Goal: Transaction & Acquisition: Purchase product/service

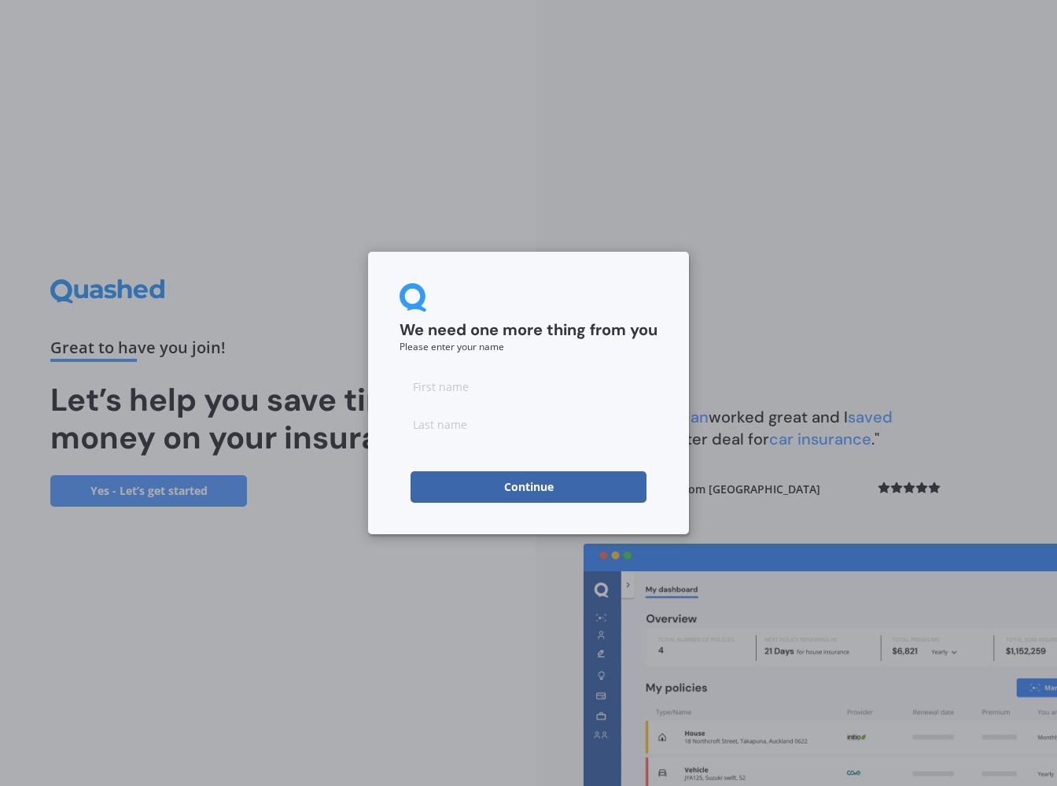
click at [440, 385] on input at bounding box center [528, 385] width 258 height 31
type input "[PERSON_NAME]"
click at [514, 485] on button "Continue" at bounding box center [528, 486] width 236 height 31
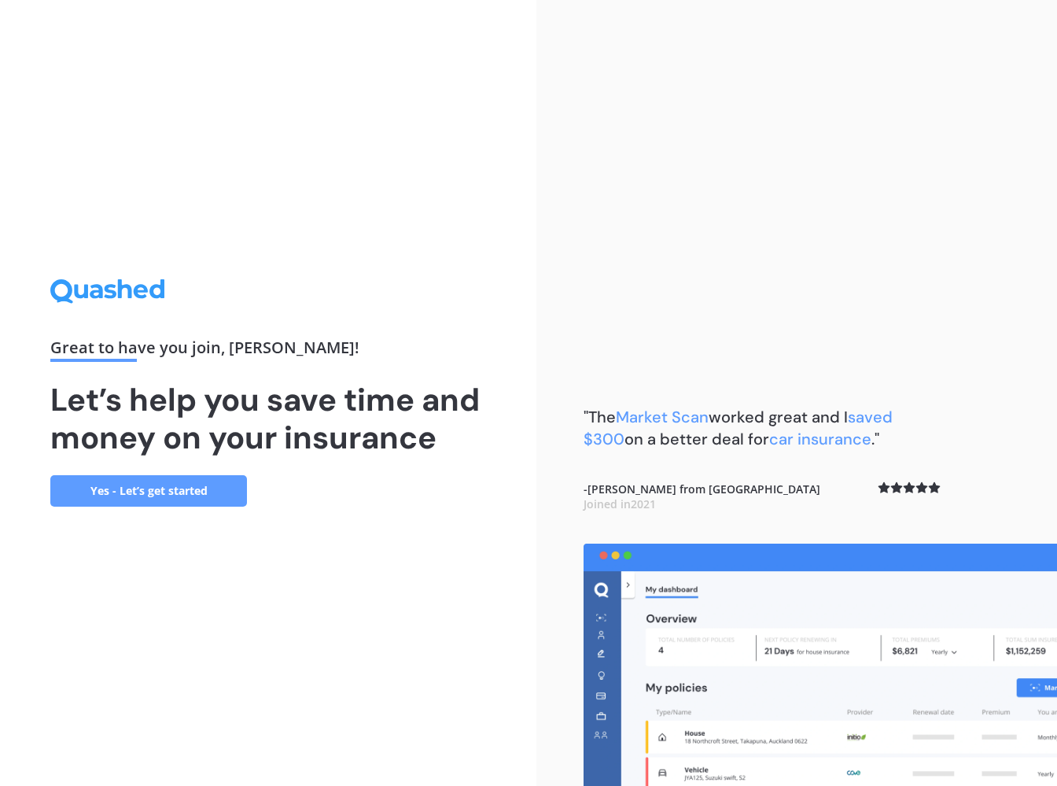
click at [179, 488] on link "Yes - Let’s get started" at bounding box center [148, 490] width 197 height 31
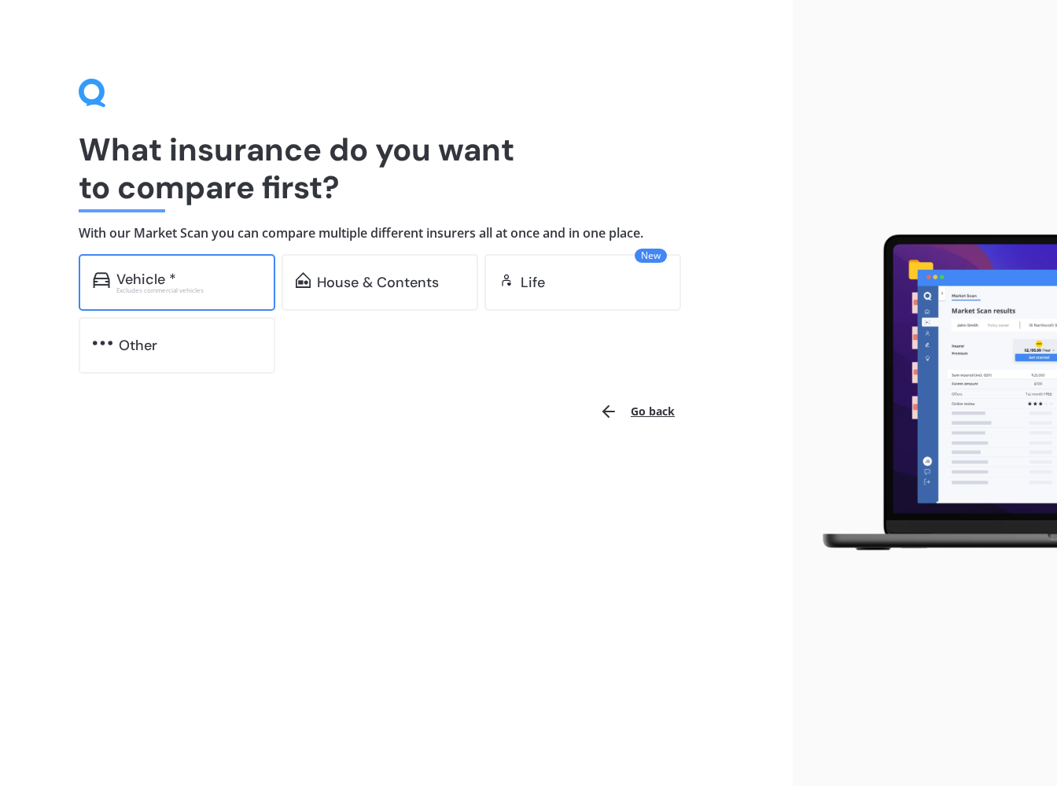
click at [151, 276] on div "Vehicle *" at bounding box center [146, 279] width 60 height 16
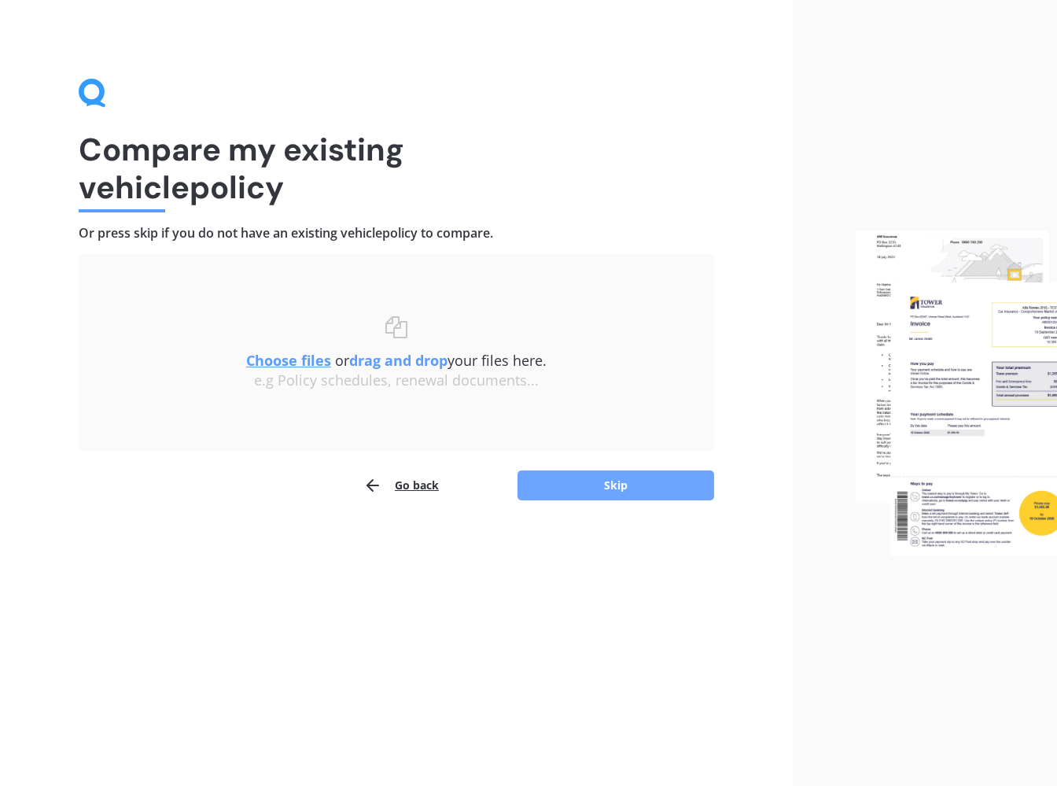
click at [592, 483] on button "Skip" at bounding box center [615, 485] width 197 height 30
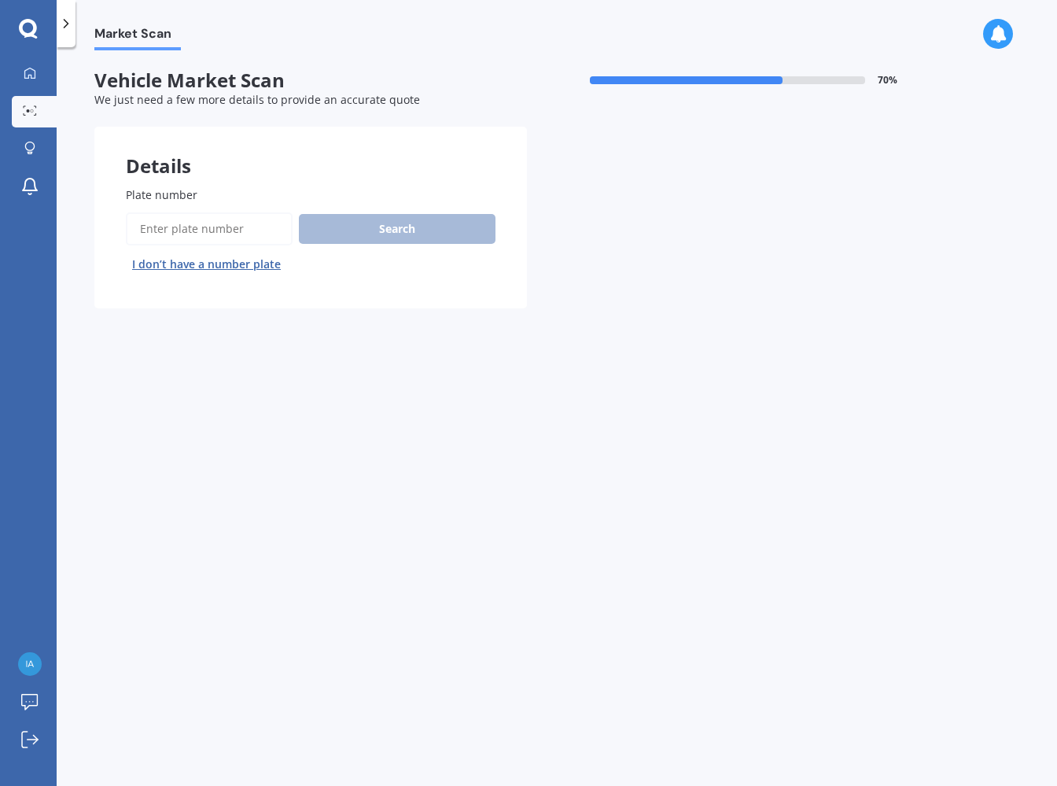
click at [186, 234] on input "Plate number" at bounding box center [209, 228] width 167 height 33
type input "amhskj"
click at [403, 223] on button "Search" at bounding box center [397, 229] width 197 height 30
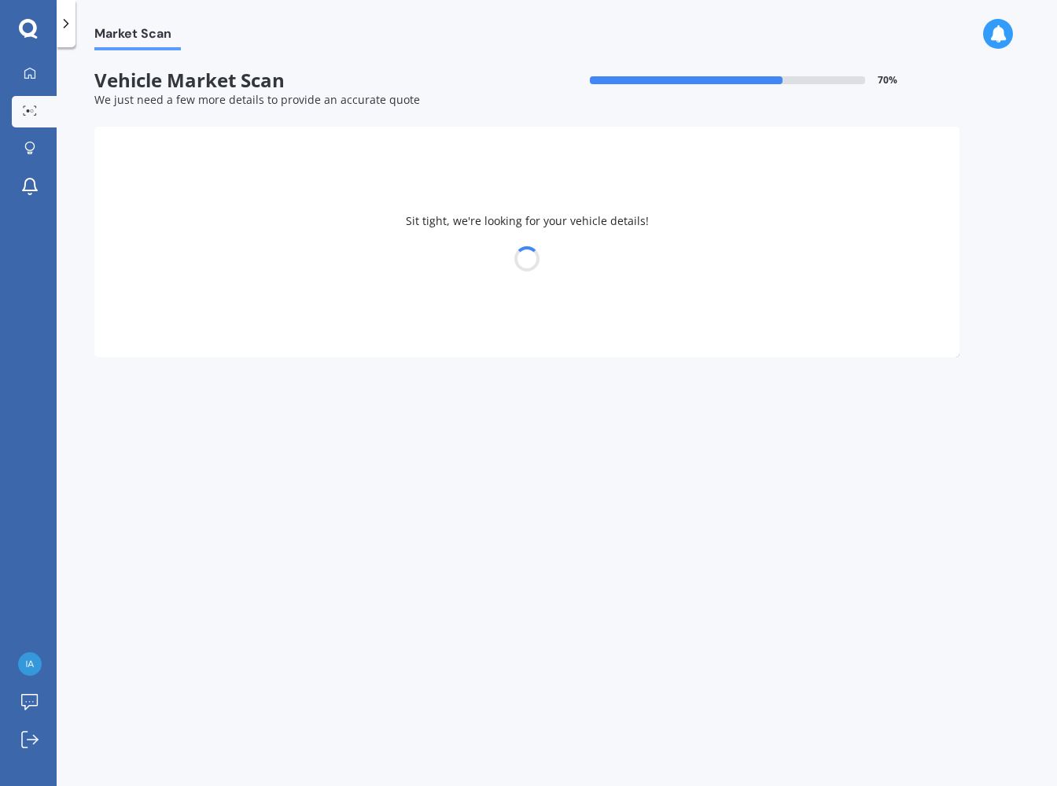
select select "ASTON MARTIN"
select select "VANTAGE"
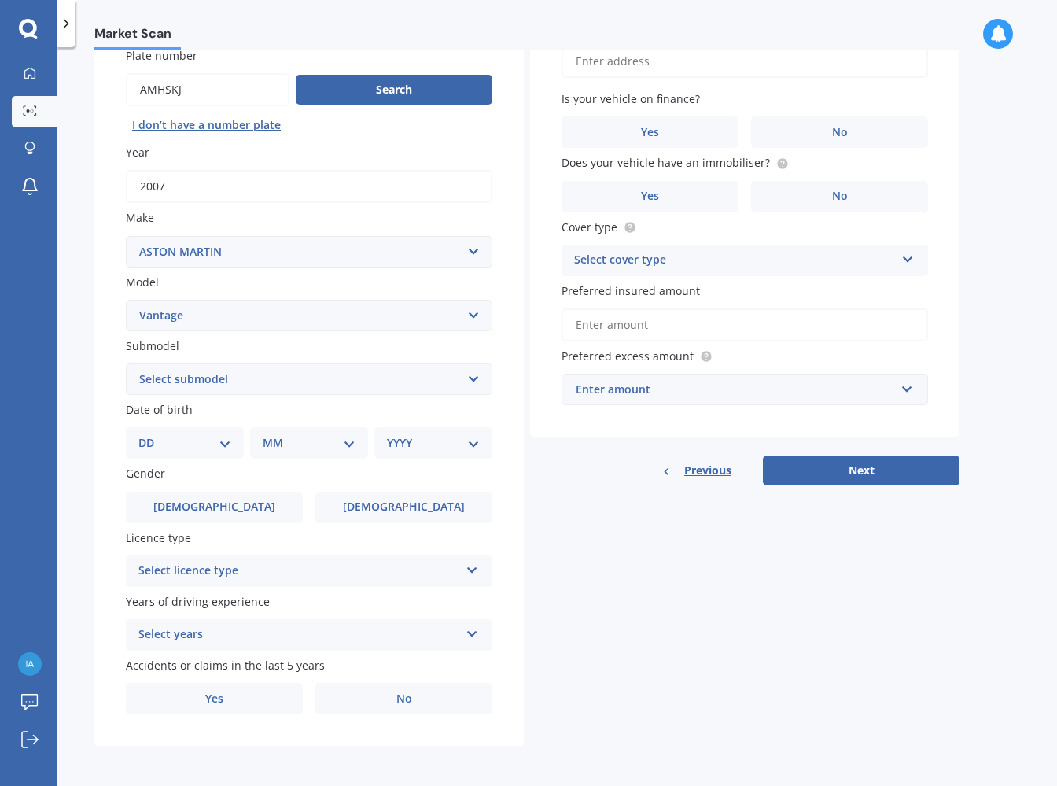
scroll to position [140, 0]
click at [223, 380] on select "Select submodel (All) Sports" at bounding box center [309, 378] width 366 height 31
select select "SPORTS"
click at [126, 363] on select "Select submodel (All) Sports" at bounding box center [309, 378] width 366 height 31
click at [166, 444] on select "DD 01 02 03 04 05 06 07 08 09 10 11 12 13 14 15 16 17 18 19 20 21 22 23 24 25 2…" at bounding box center [184, 441] width 93 height 17
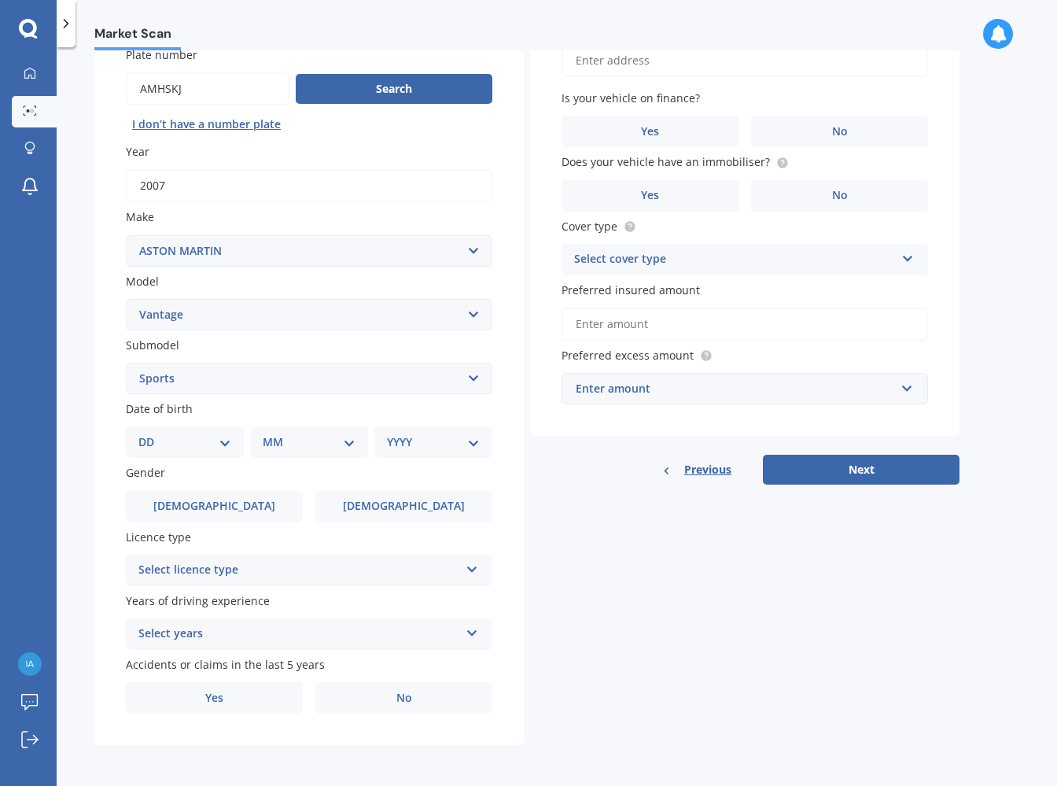
select select "17"
click at [151, 433] on select "DD 01 02 03 04 05 06 07 08 09 10 11 12 13 14 15 16 17 18 19 20 21 22 23 24 25 2…" at bounding box center [184, 441] width 93 height 17
click at [280, 440] on select "MM 01 02 03 04 05 06 07 08 09 10 11 12" at bounding box center [312, 441] width 86 height 17
select select "10"
click at [269, 433] on select "MM 01 02 03 04 05 06 07 08 09 10 11 12" at bounding box center [312, 441] width 86 height 17
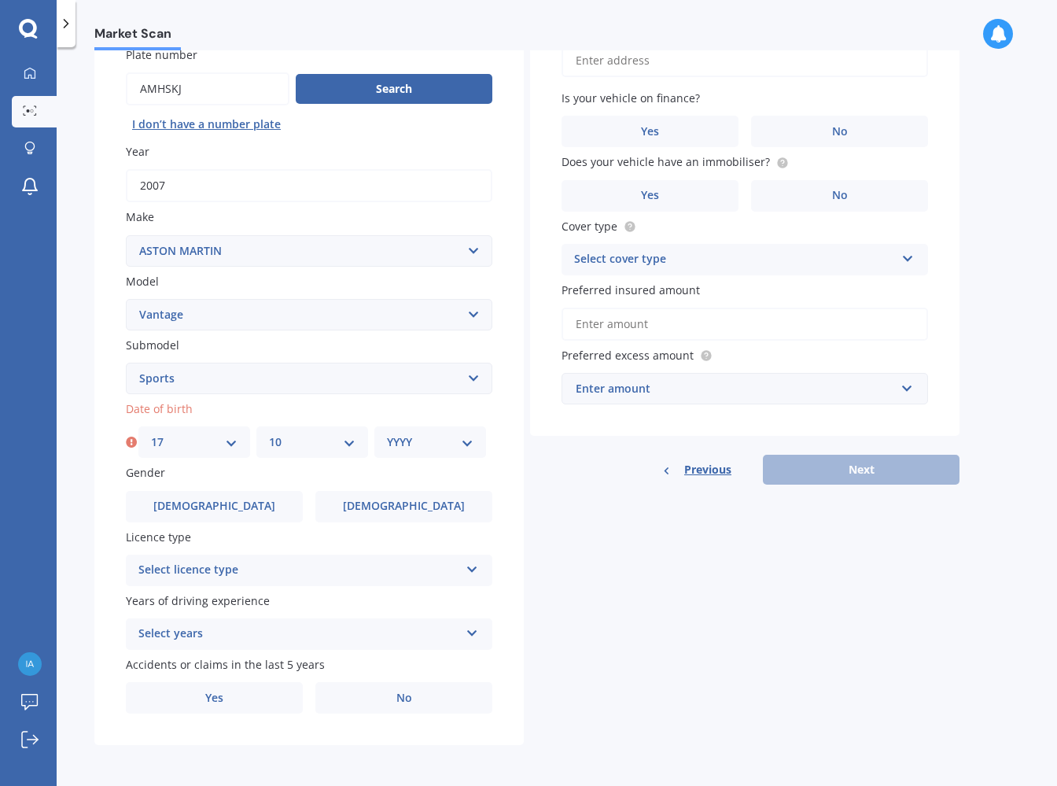
click at [403, 444] on select "YYYY 2025 2024 2023 2022 2021 2020 2019 2018 2017 2016 2015 2014 2013 2012 2011…" at bounding box center [430, 441] width 86 height 17
select select "1956"
click at [387, 433] on select "YYYY 2025 2024 2023 2022 2021 2020 2019 2018 2017 2016 2015 2014 2013 2012 2011…" at bounding box center [430, 441] width 86 height 17
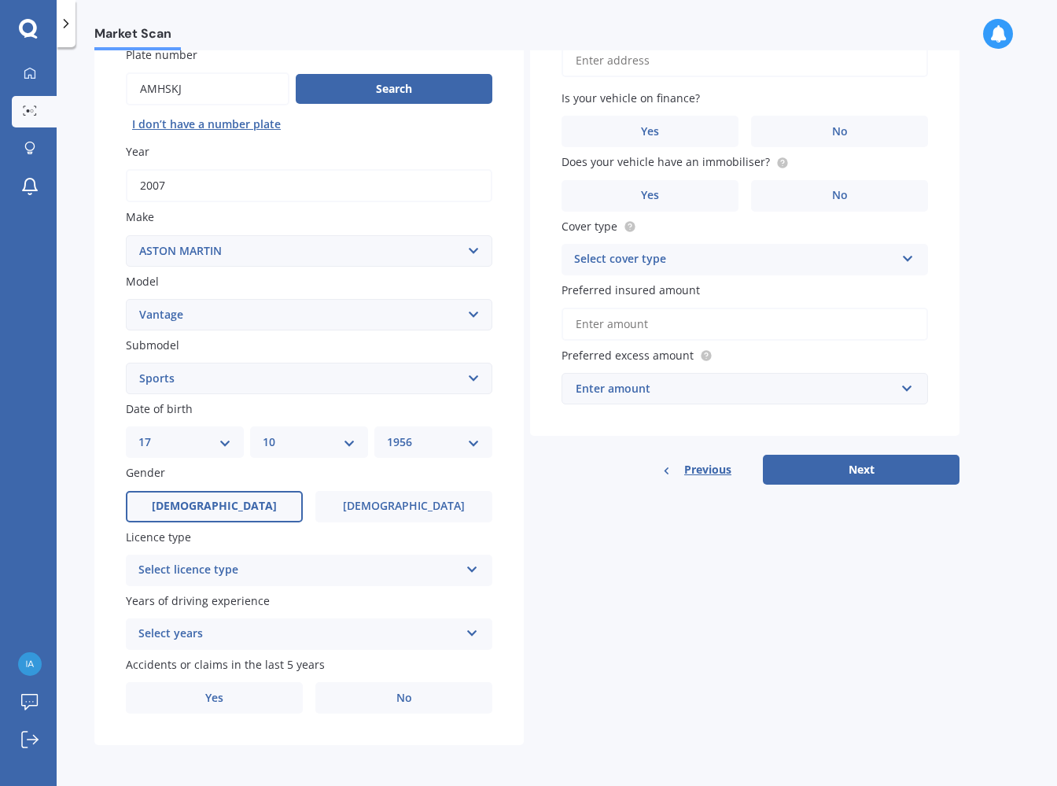
click at [201, 507] on span "Male" at bounding box center [214, 505] width 125 height 13
click at [0, 0] on input "Male" at bounding box center [0, 0] width 0 height 0
click at [277, 574] on div "Select licence type" at bounding box center [298, 570] width 321 height 19
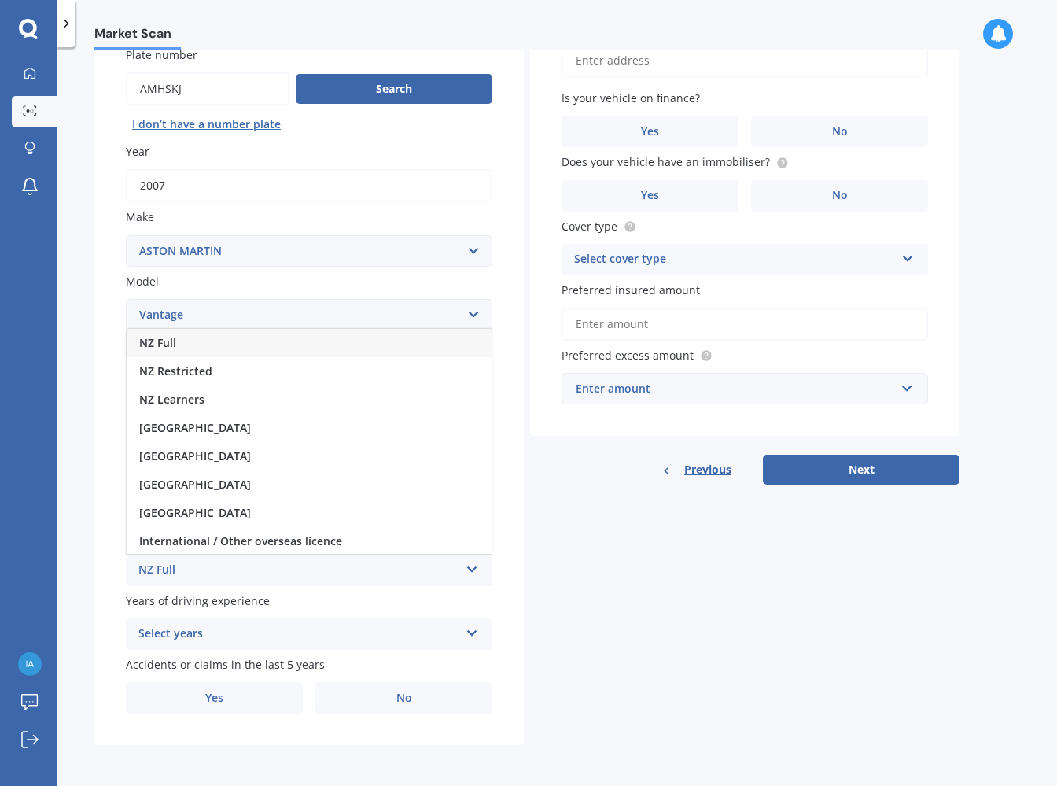
click at [219, 339] on div "NZ Full" at bounding box center [309, 343] width 365 height 28
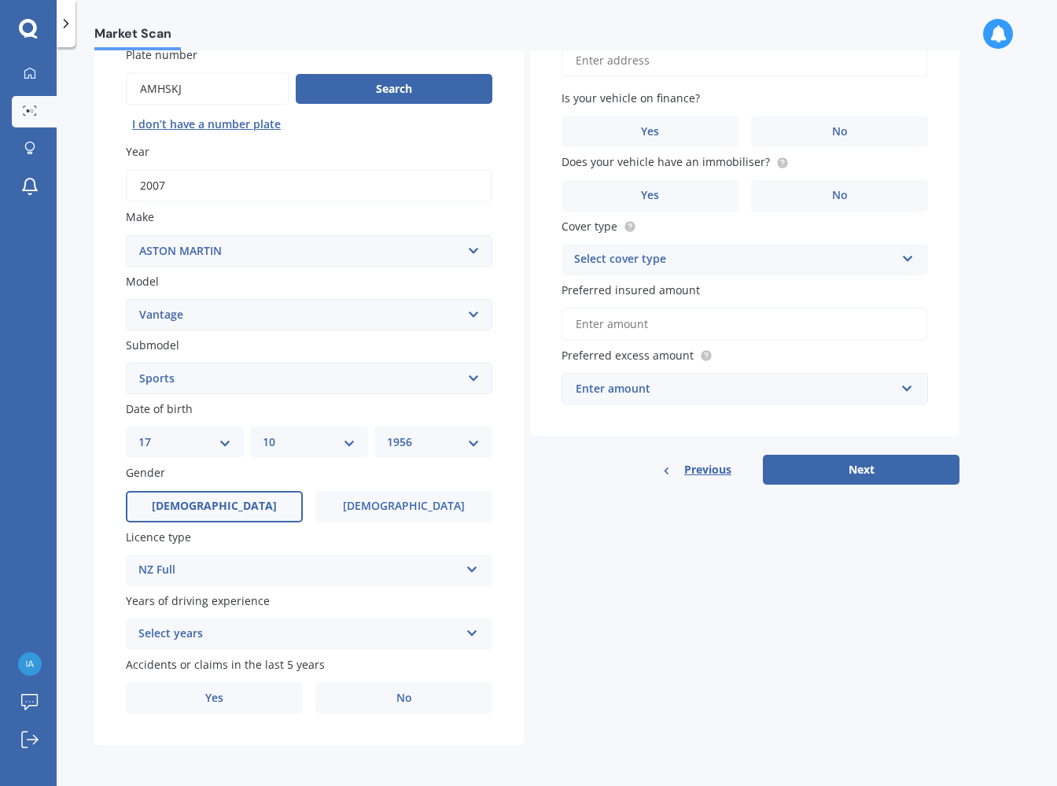
click at [299, 636] on div "Select years" at bounding box center [298, 633] width 321 height 19
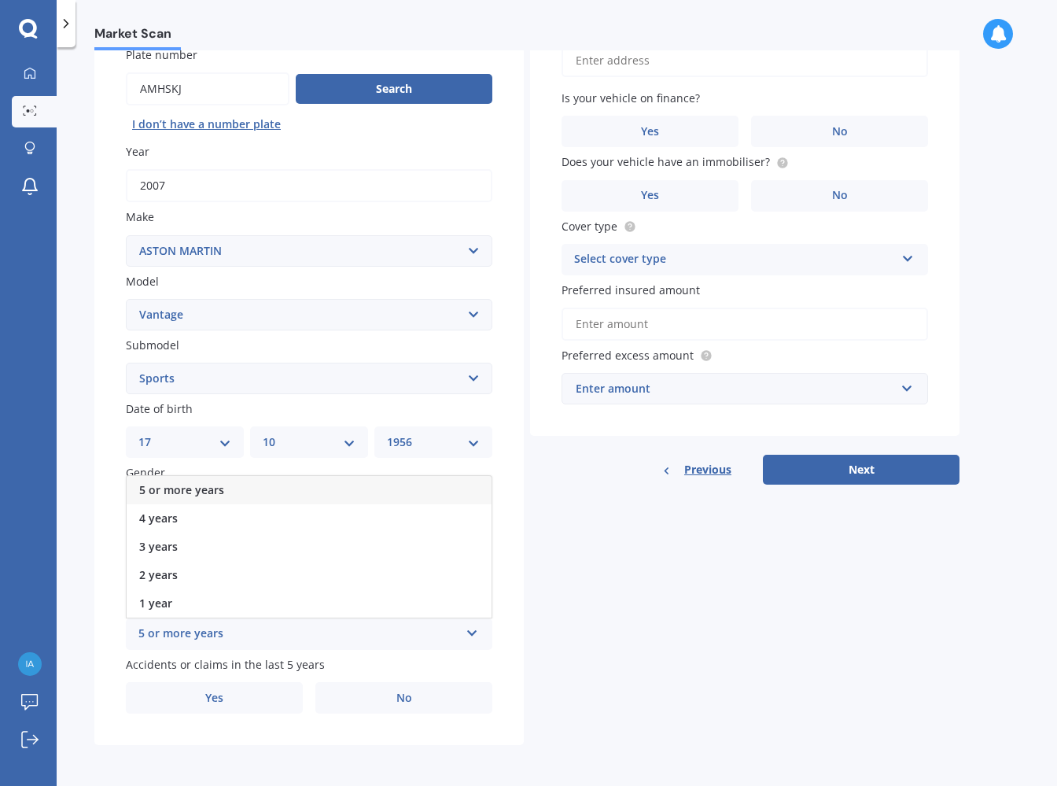
click at [286, 485] on div "5 or more years" at bounding box center [309, 490] width 365 height 28
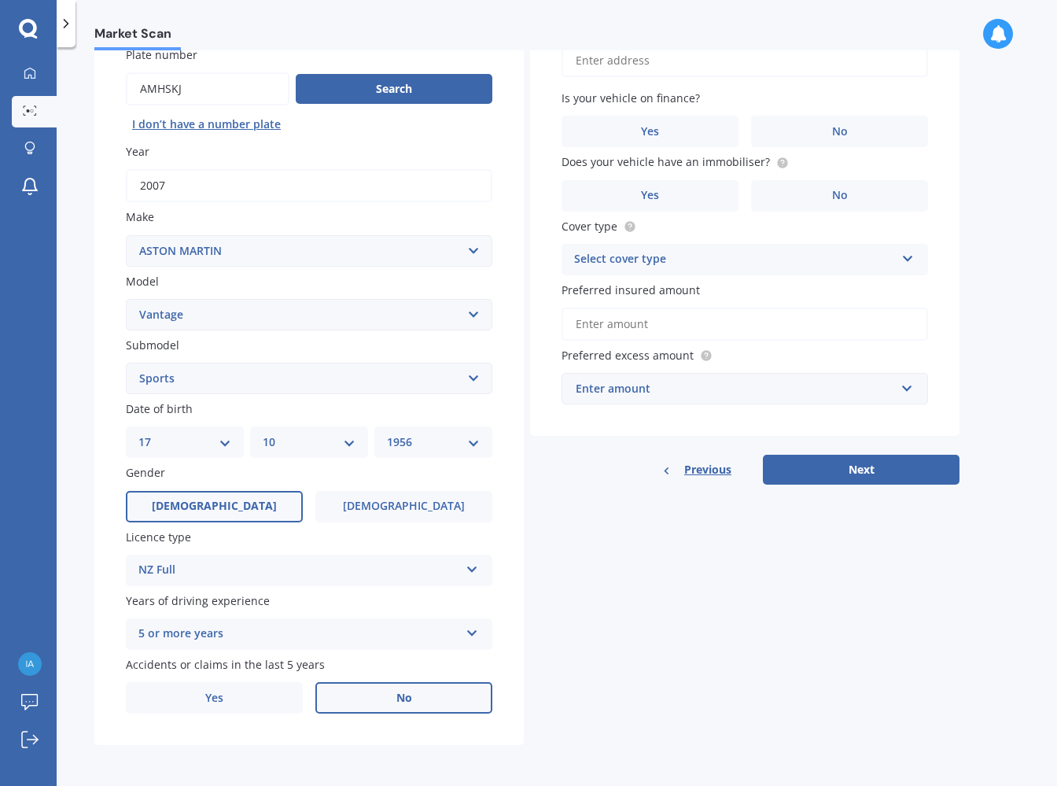
click at [377, 697] on label "No" at bounding box center [403, 697] width 177 height 31
click at [0, 0] on input "No" at bounding box center [0, 0] width 0 height 0
click at [850, 135] on label "No" at bounding box center [839, 131] width 177 height 31
click at [0, 0] on input "No" at bounding box center [0, 0] width 0 height 0
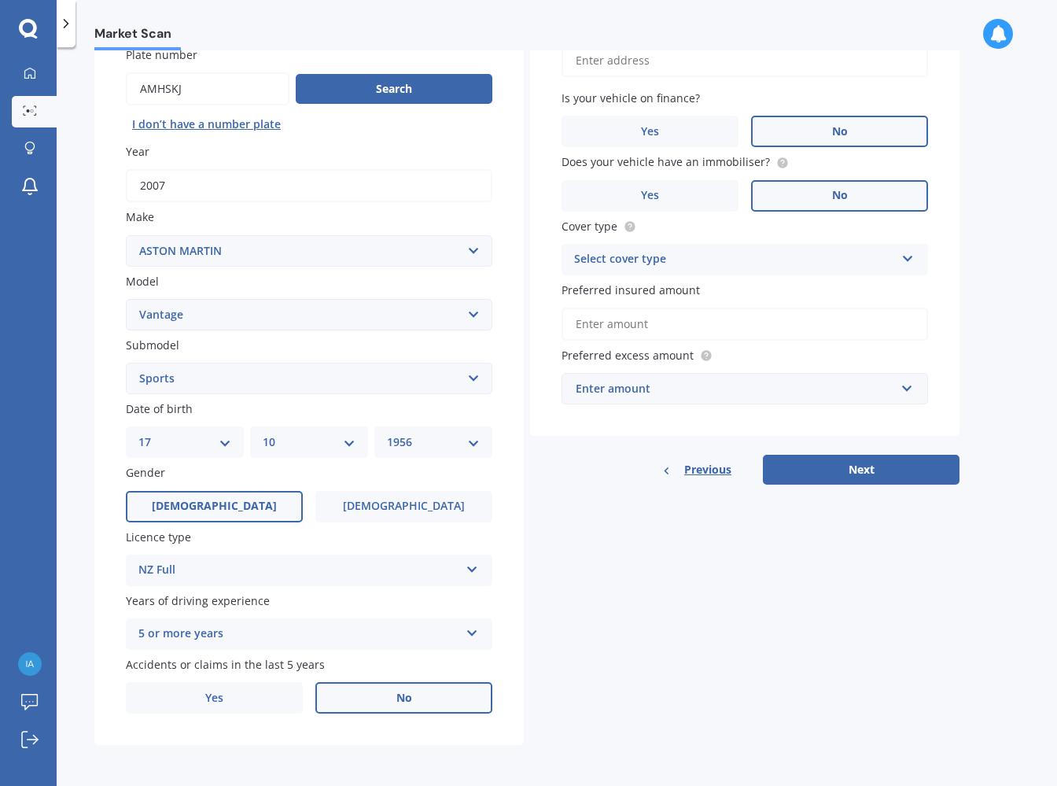
click at [815, 193] on label "No" at bounding box center [839, 195] width 177 height 31
click at [0, 0] on input "No" at bounding box center [0, 0] width 0 height 0
click at [701, 259] on div "Select cover type" at bounding box center [734, 259] width 321 height 19
click at [650, 287] on span "Comprehensive" at bounding box center [616, 289] width 83 height 15
click at [628, 328] on input "Preferred insured amount" at bounding box center [744, 323] width 366 height 33
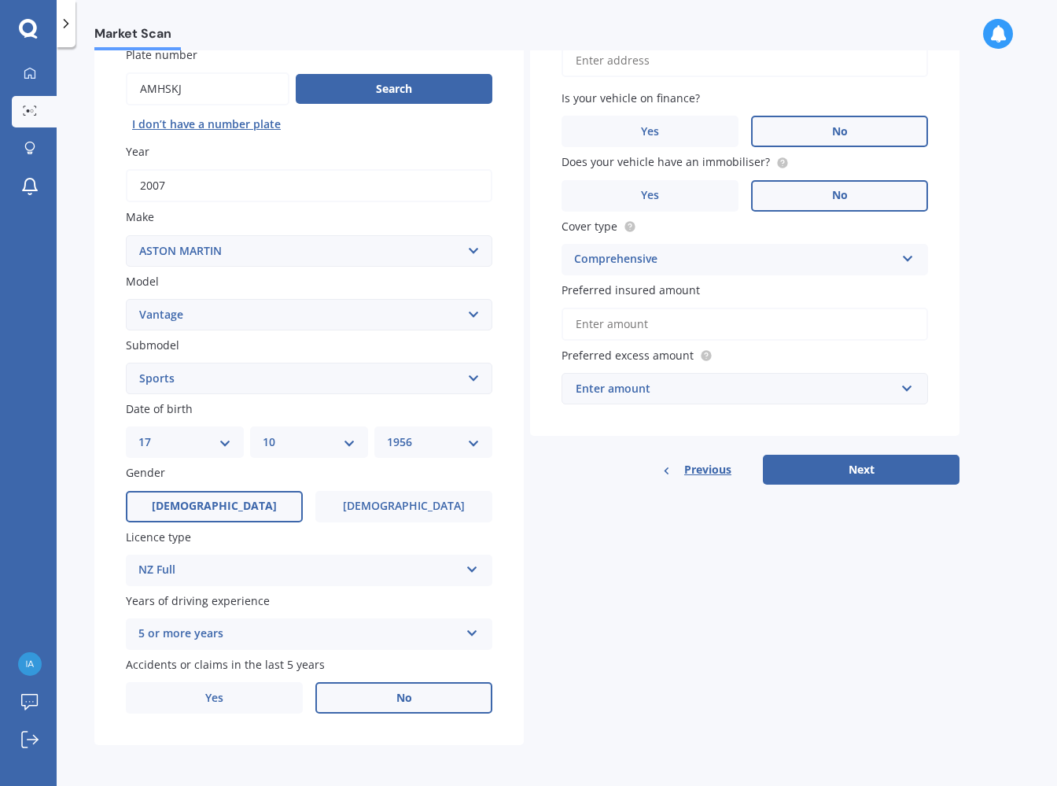
click at [610, 322] on input "Preferred insured amount" at bounding box center [744, 323] width 366 height 33
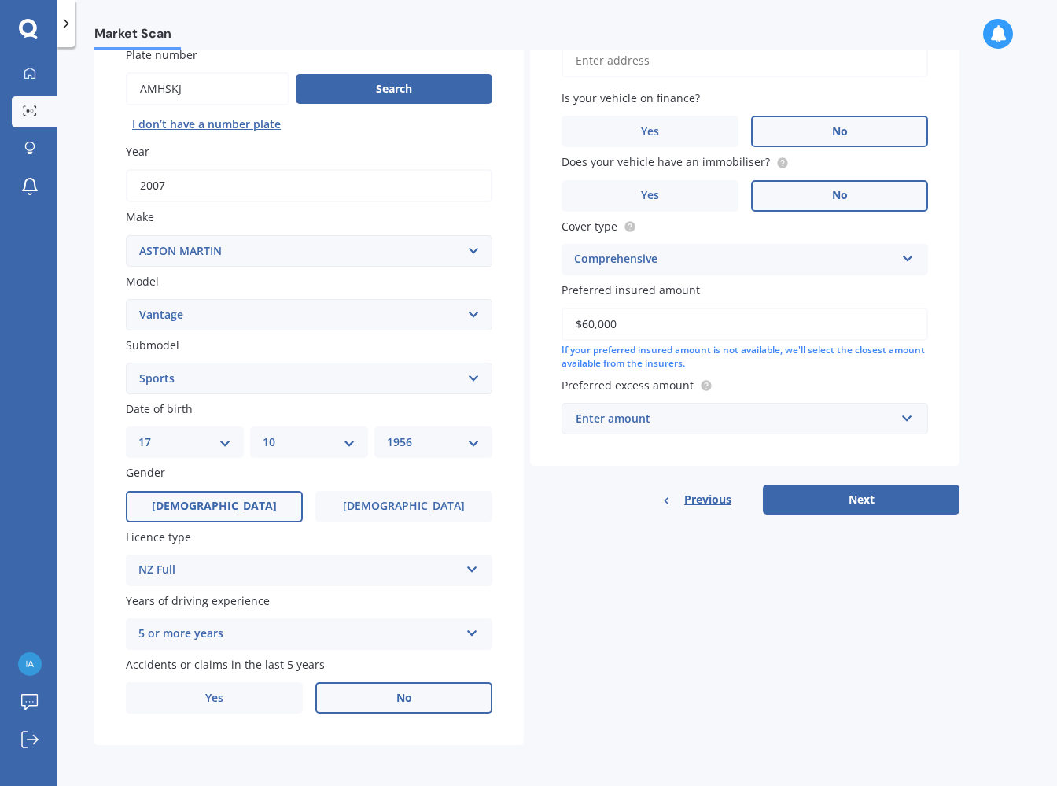
type input "$60,000"
click at [620, 413] on div "$100" at bounding box center [735, 418] width 319 height 17
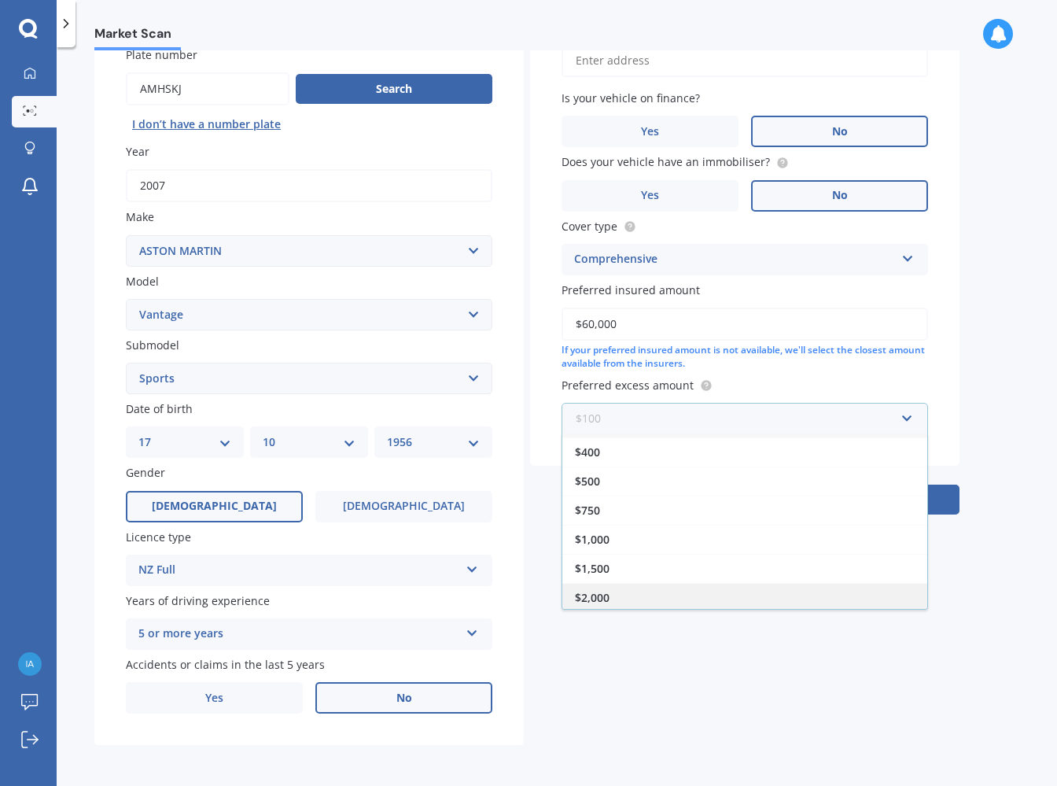
scroll to position [26, 0]
click at [645, 590] on div "$2,000" at bounding box center [744, 596] width 365 height 29
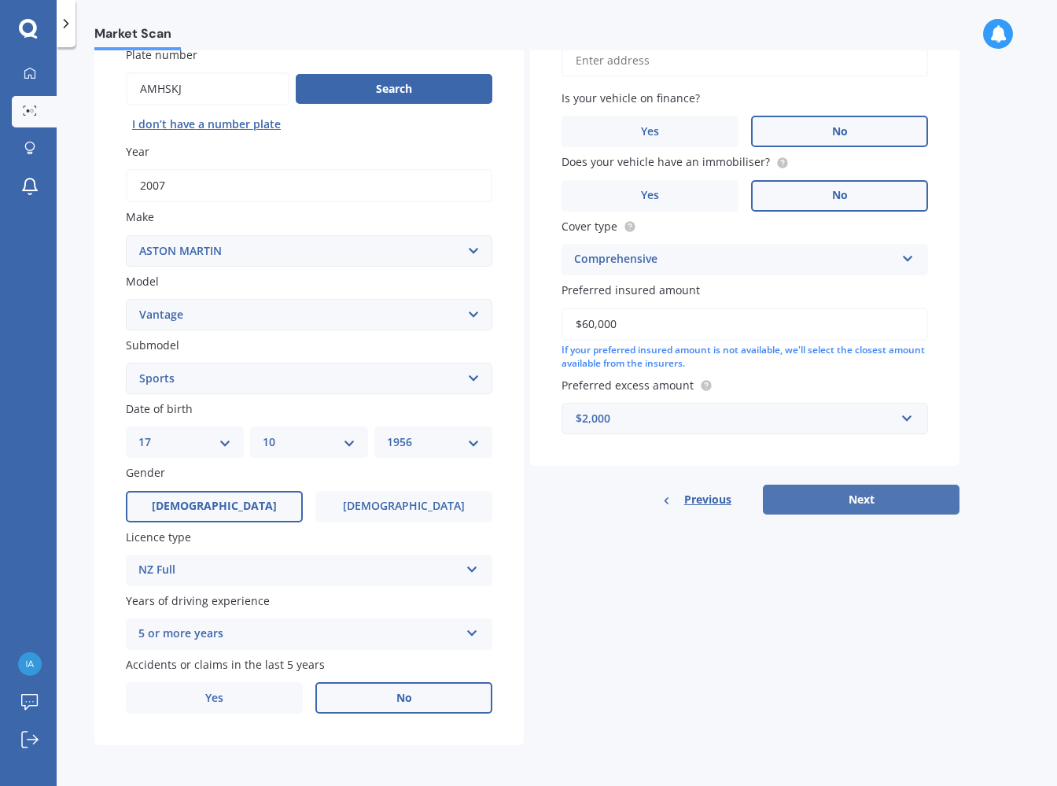
click at [864, 492] on button "Next" at bounding box center [861, 499] width 197 height 30
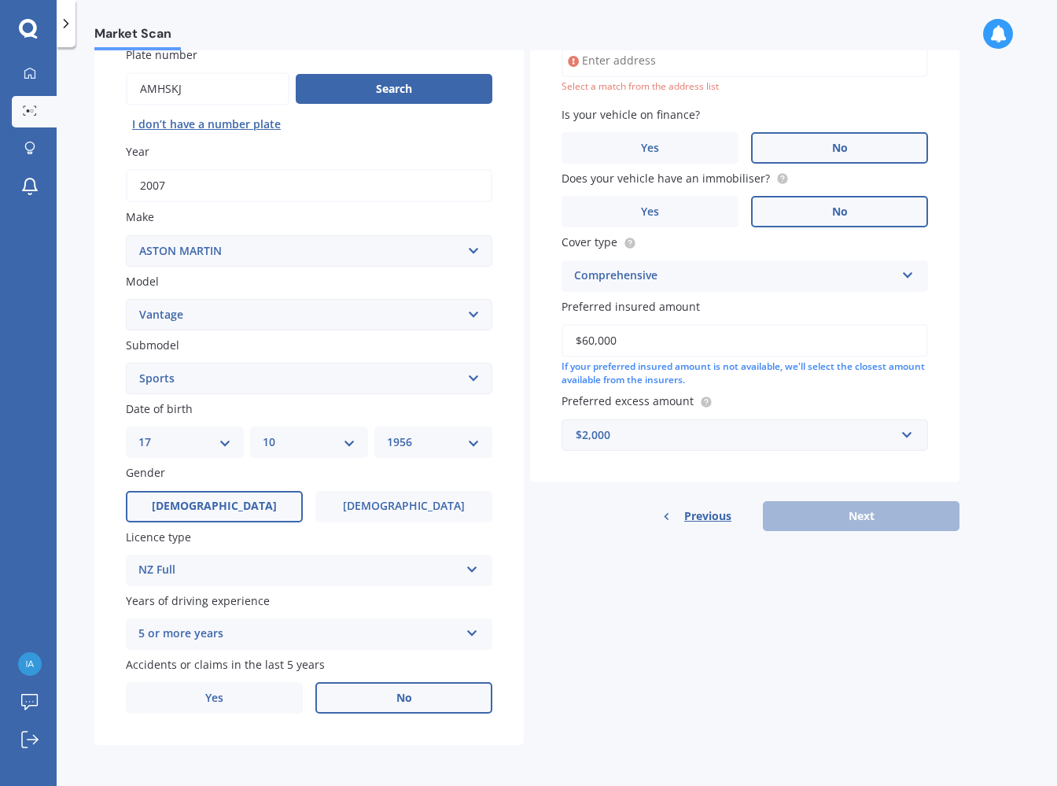
scroll to position [107, 0]
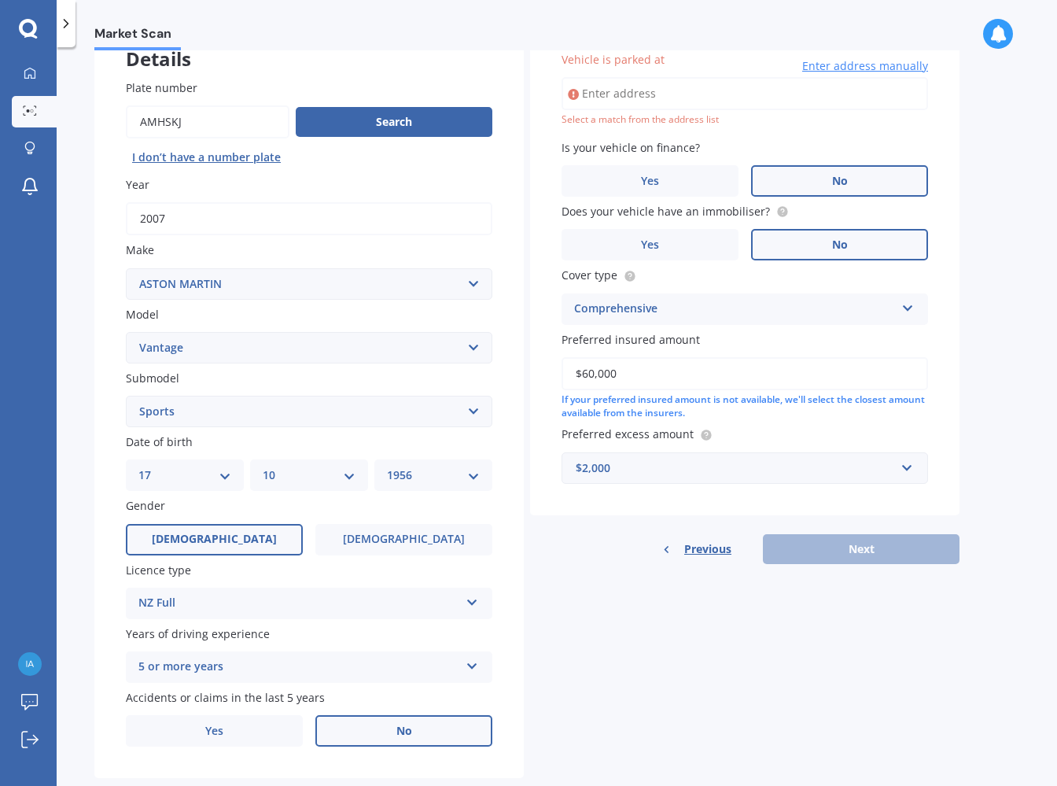
click at [609, 100] on input "Vehicle is parked at" at bounding box center [744, 93] width 366 height 33
click at [848, 545] on div "Previous Next" at bounding box center [744, 549] width 429 height 30
click at [852, 553] on div "Previous Next" at bounding box center [744, 549] width 429 height 30
click at [635, 119] on div "Select a match from the address list" at bounding box center [744, 119] width 366 height 13
click at [633, 92] on input "47B McAdam DriveQueenstown Jack's Point, Otago 9371" at bounding box center [744, 93] width 366 height 33
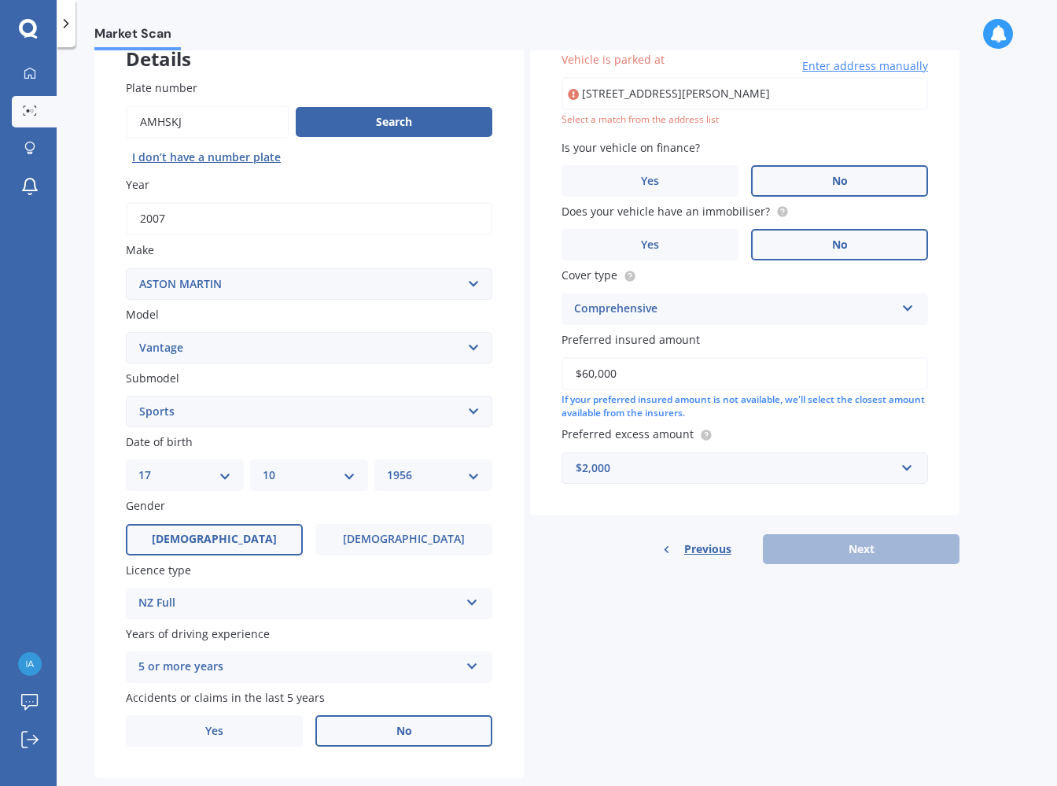
drag, startPoint x: 878, startPoint y: 89, endPoint x: 691, endPoint y: 89, distance: 187.2
click at [685, 89] on input "47B McAdam DriveQueenstown Jack's Point, Otago 9371" at bounding box center [744, 93] width 366 height 33
type input "47B McAdam Drive, Jacks Point 9371"
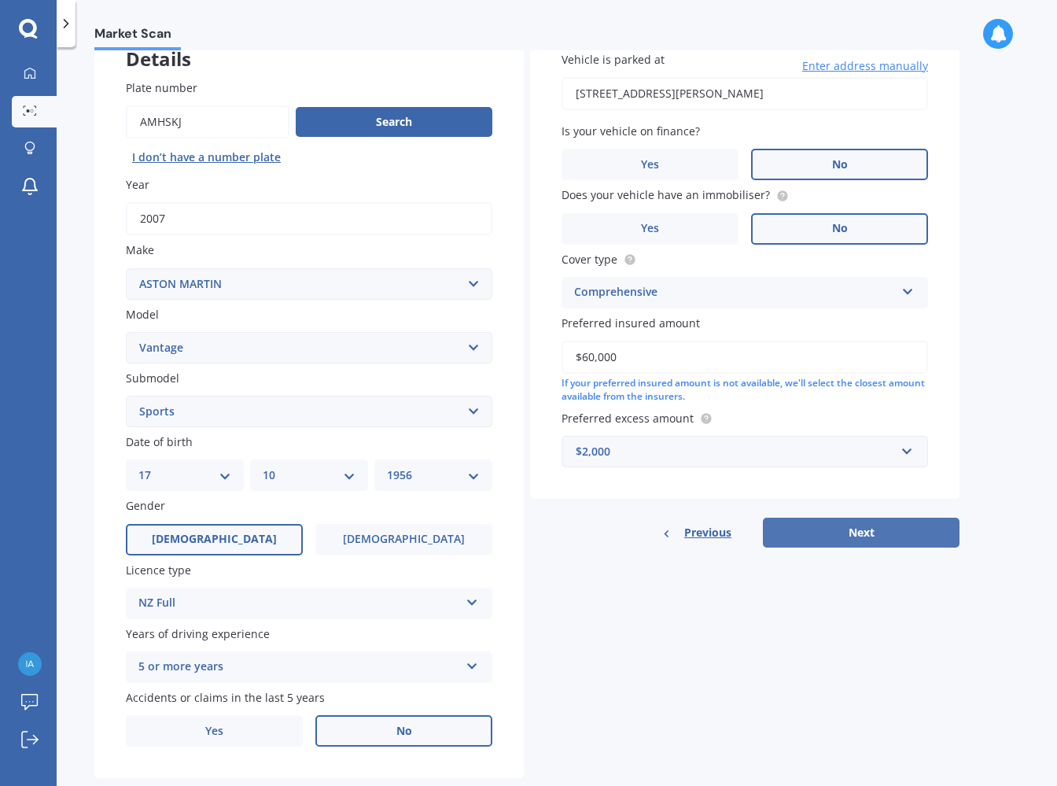
click at [863, 531] on button "Next" at bounding box center [861, 532] width 197 height 30
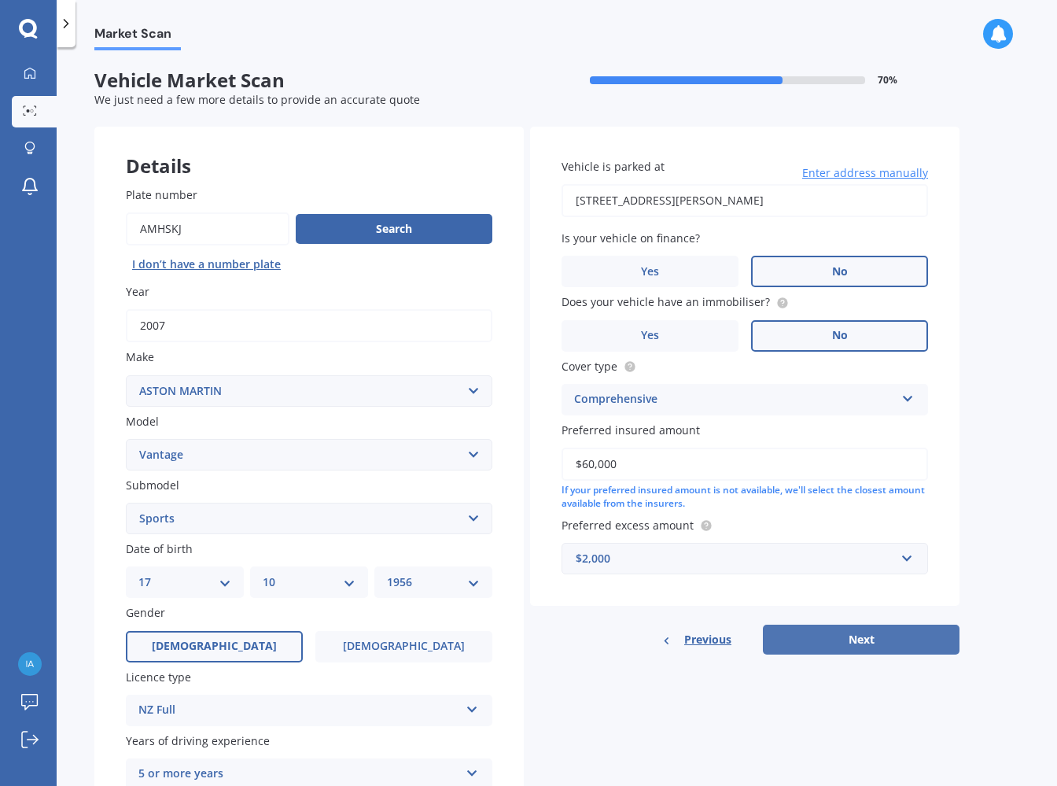
select select "17"
select select "10"
select select "1956"
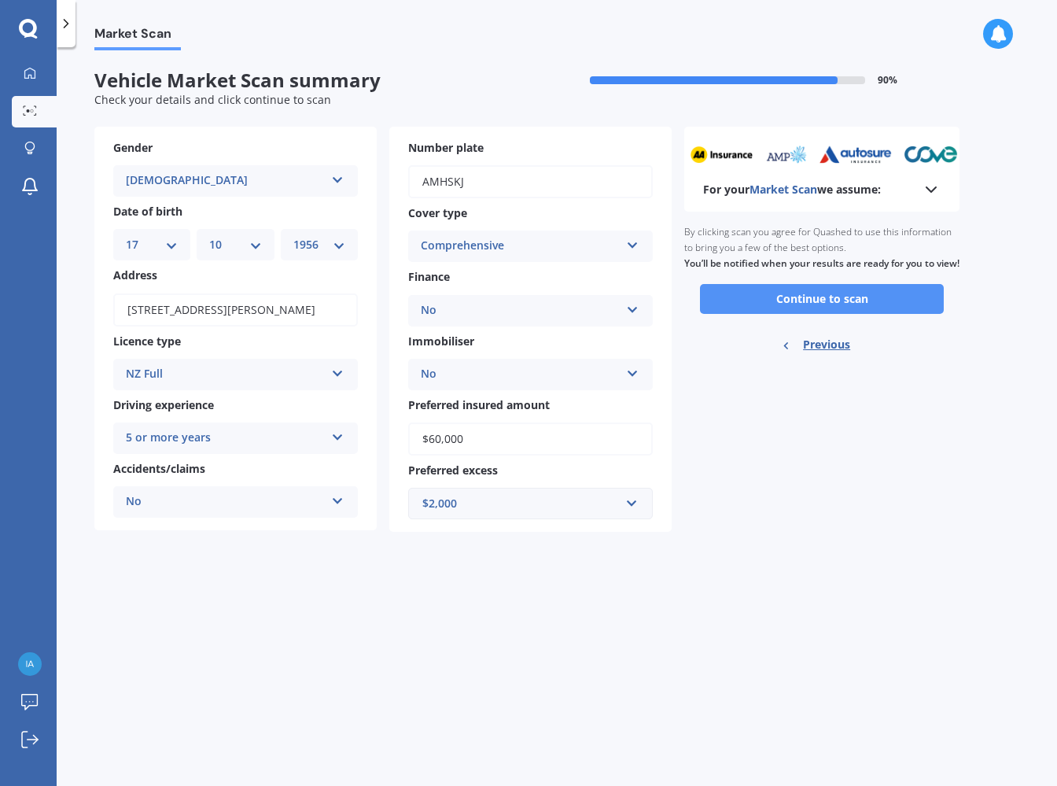
click at [821, 314] on button "Continue to scan" at bounding box center [822, 299] width 244 height 30
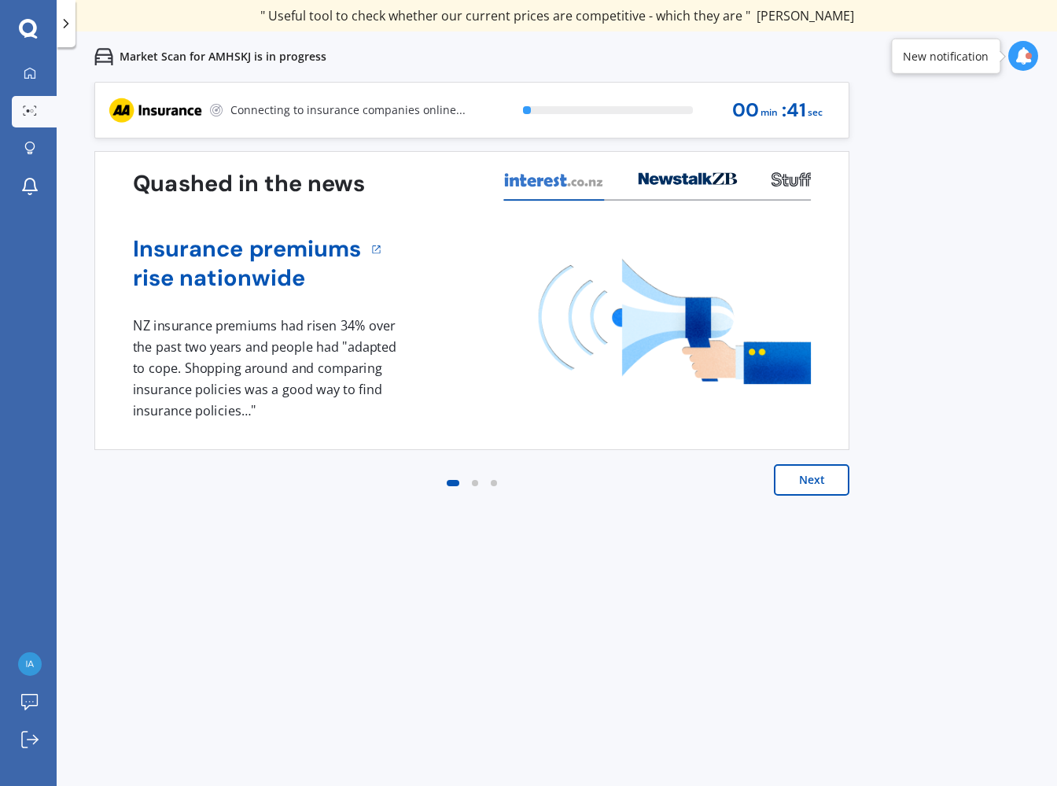
click at [808, 480] on button "Next" at bounding box center [811, 479] width 75 height 31
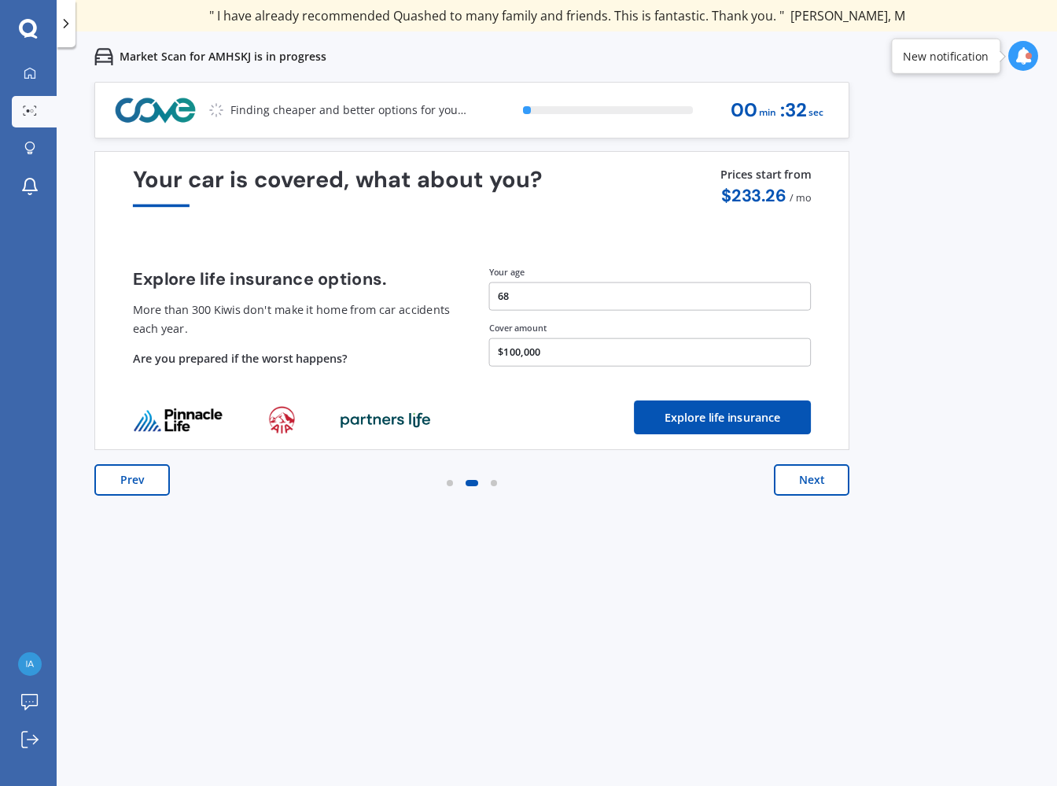
click at [825, 482] on button "Next" at bounding box center [811, 479] width 75 height 31
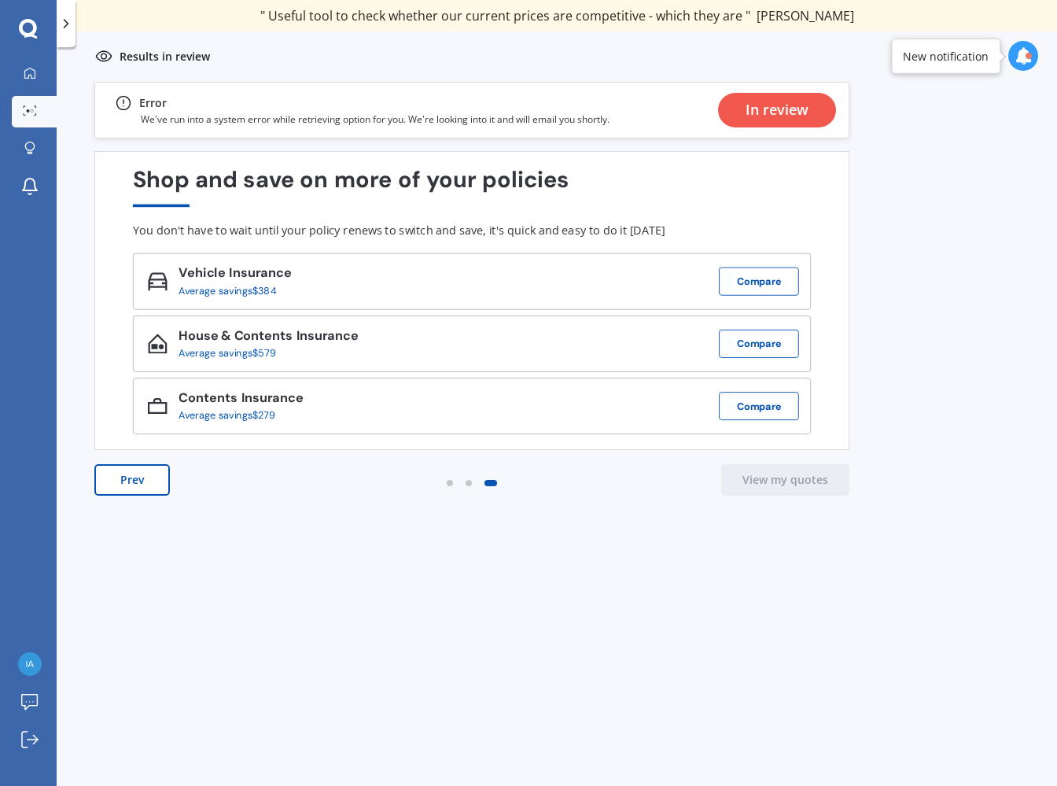
click at [968, 359] on div "Previous 80,000+ Kiwi consumers have signed up to shop and save their insurance…" at bounding box center [557, 475] width 1000 height 786
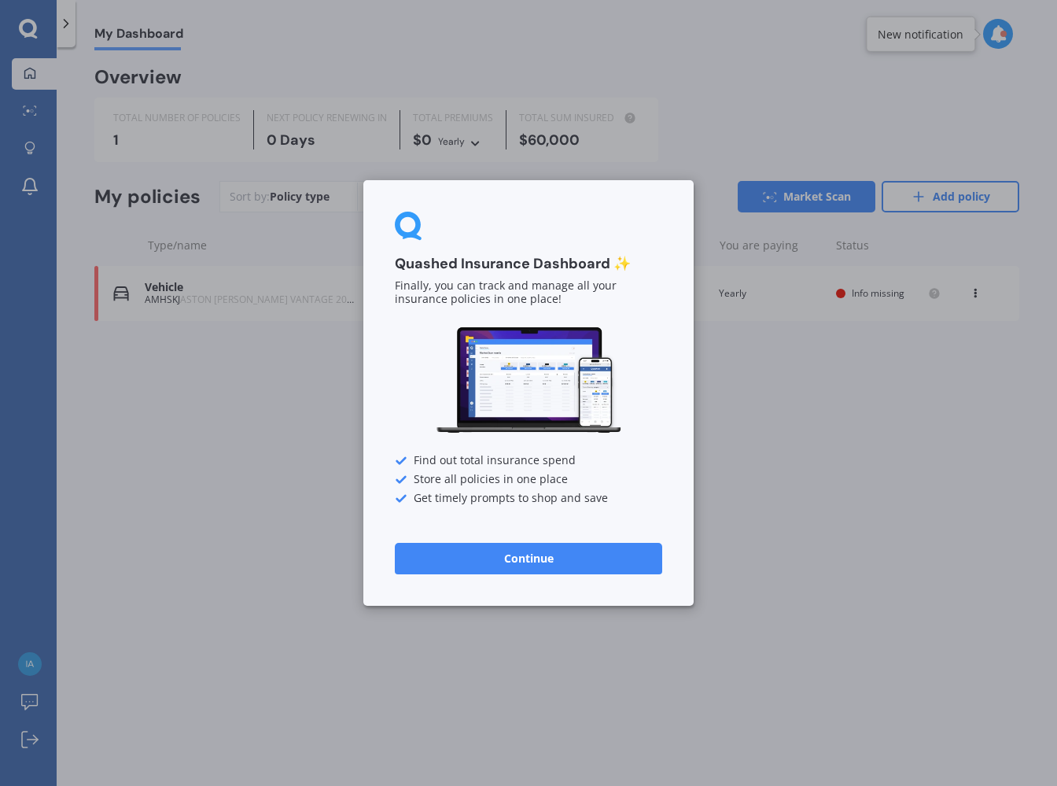
click at [525, 557] on button "Continue" at bounding box center [528, 558] width 267 height 31
